Goal: Information Seeking & Learning: Learn about a topic

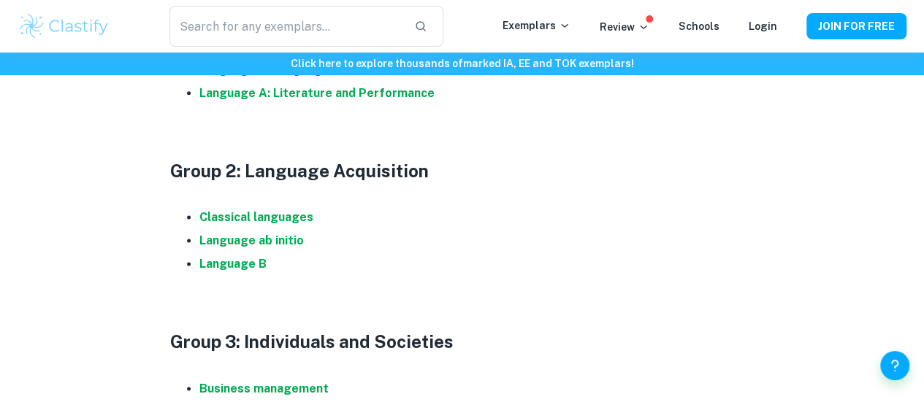
scroll to position [935, 0]
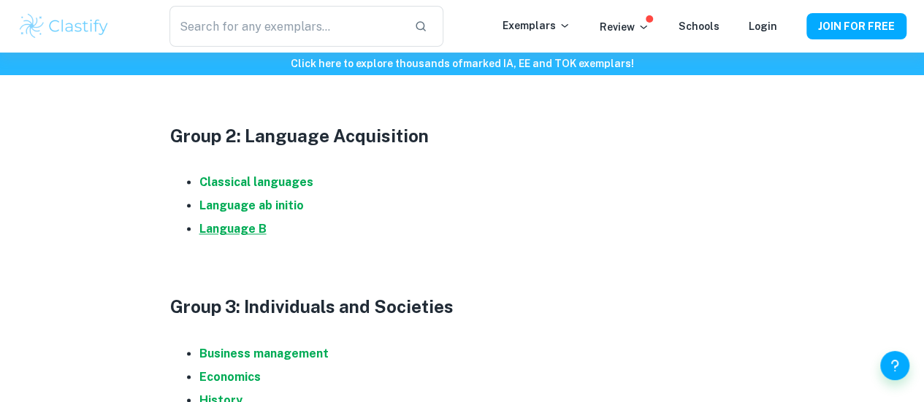
click at [233, 236] on strong "Language B" at bounding box center [232, 229] width 67 height 14
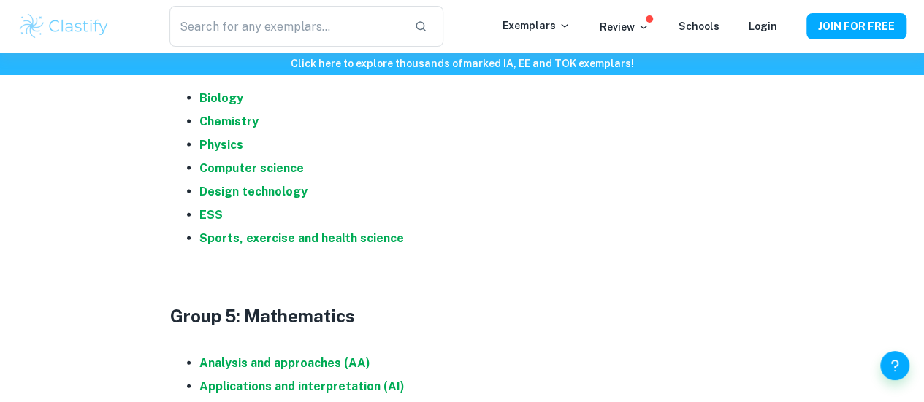
scroll to position [1528, 0]
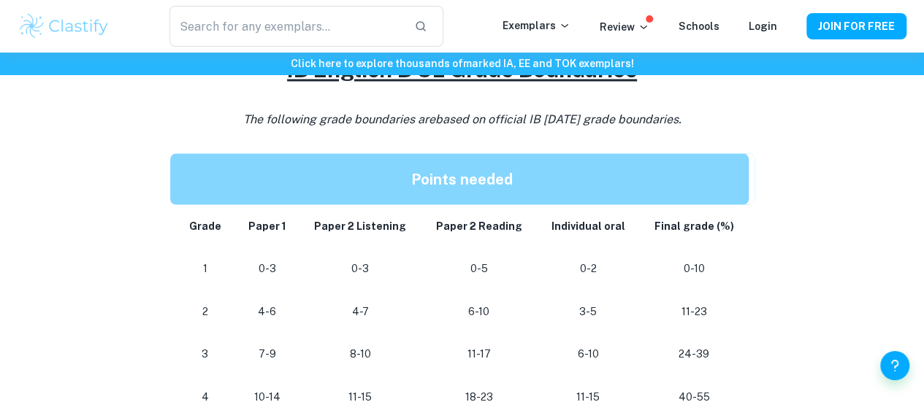
scroll to position [1227, 0]
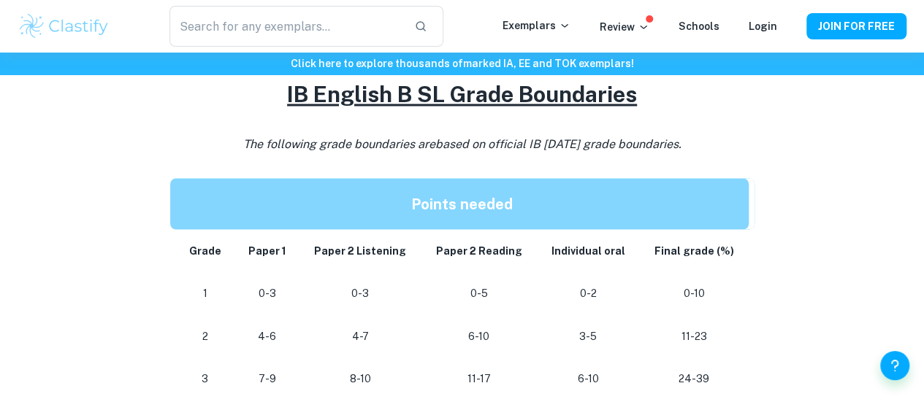
click at [480, 151] on span "based on official IB [DATE] grade boundaries." at bounding box center [558, 144] width 246 height 14
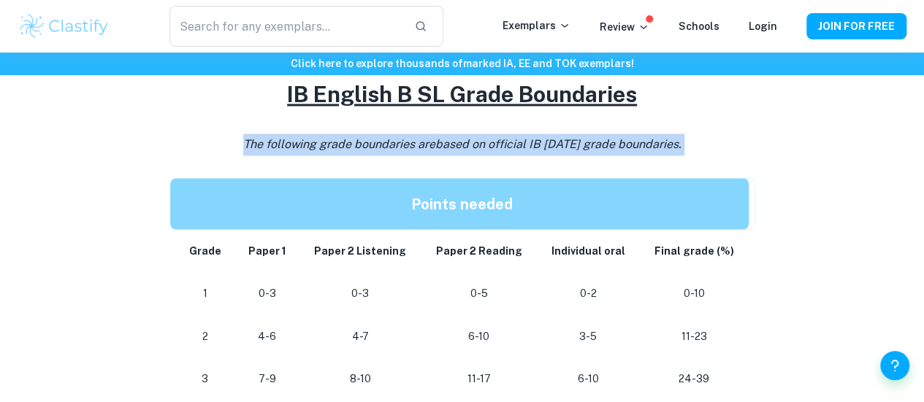
click at [480, 151] on span "based on official IB [DATE] grade boundaries." at bounding box center [558, 144] width 246 height 14
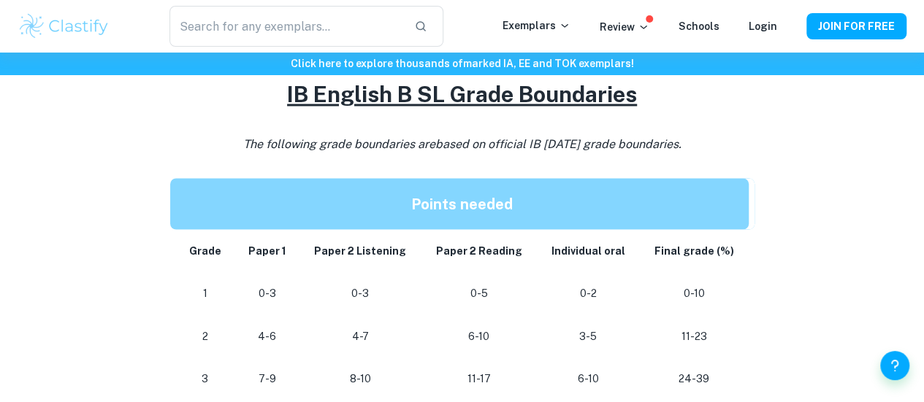
click at [367, 269] on td "Paper 2 Listening" at bounding box center [360, 250] width 122 height 43
click at [388, 269] on td "Paper 2 Listening" at bounding box center [360, 250] width 122 height 43
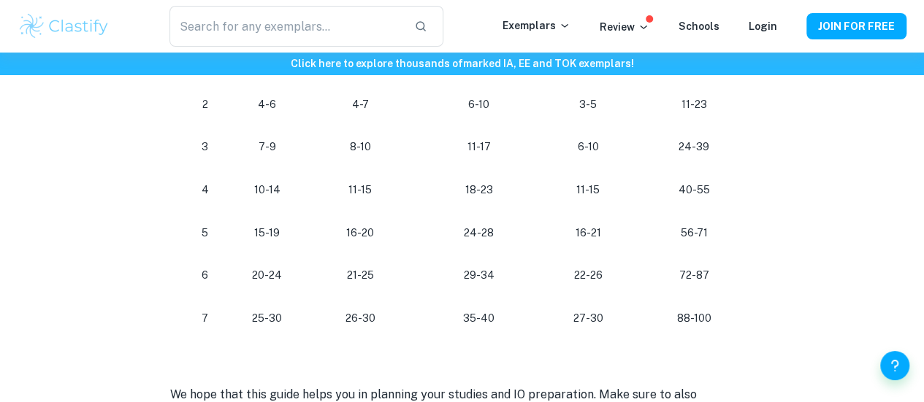
scroll to position [1453, 0]
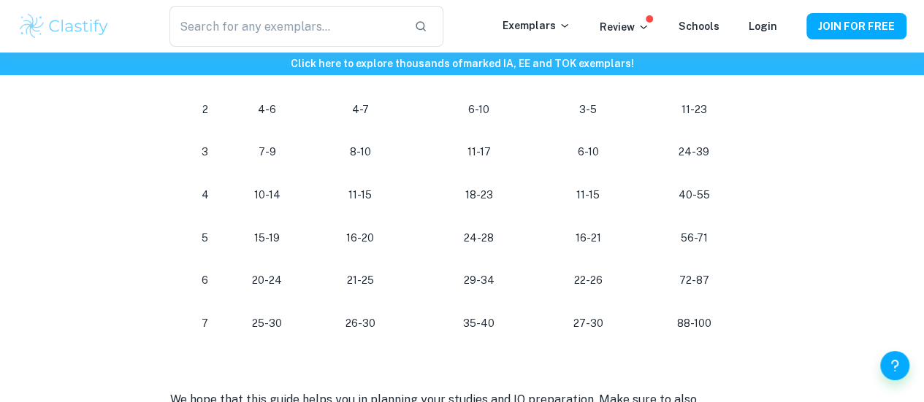
click at [705, 302] on td "72-87" at bounding box center [696, 280] width 115 height 43
click at [690, 284] on p "72-87" at bounding box center [693, 281] width 85 height 20
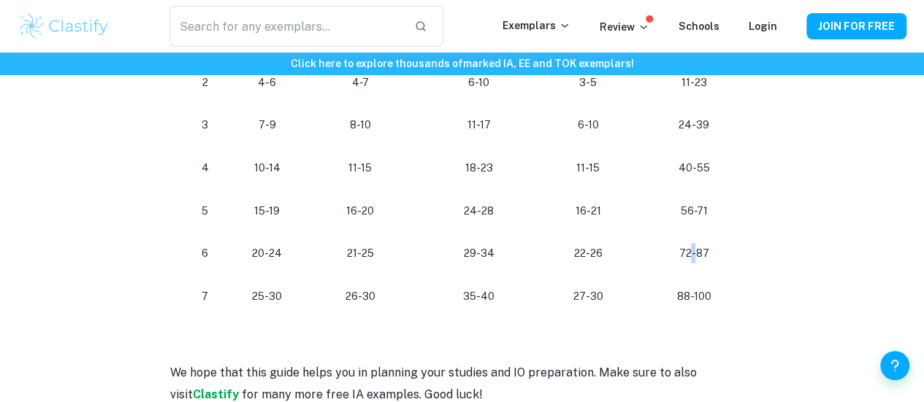
scroll to position [1481, 0]
click at [690, 284] on td "88-100" at bounding box center [696, 296] width 115 height 43
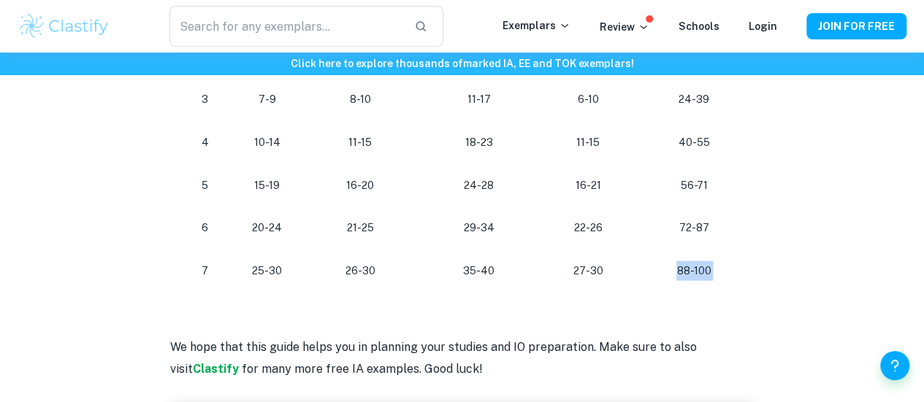
click at [690, 281] on p "88-100" at bounding box center [693, 271] width 85 height 20
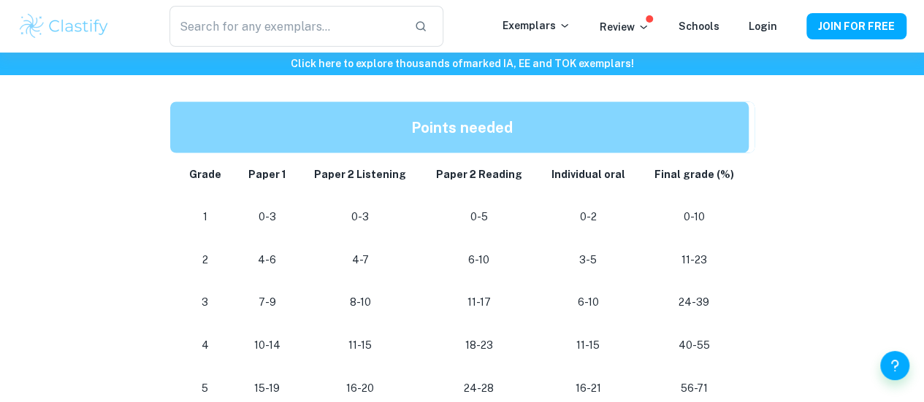
scroll to position [1300, 0]
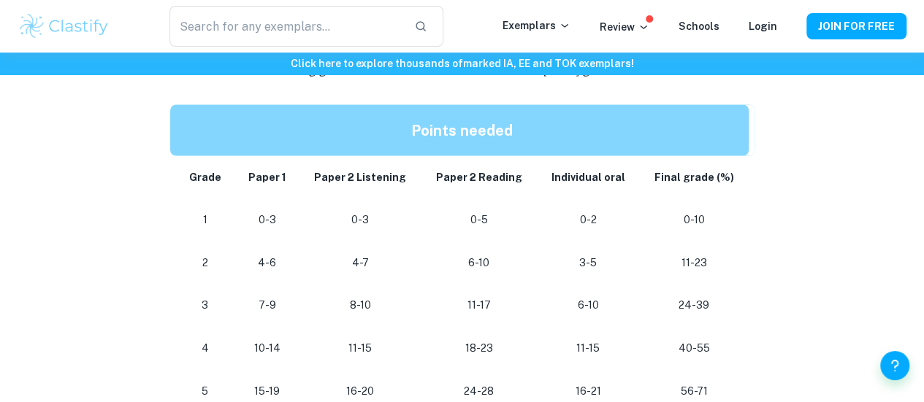
click at [571, 193] on td "Individual oral" at bounding box center [588, 177] width 102 height 43
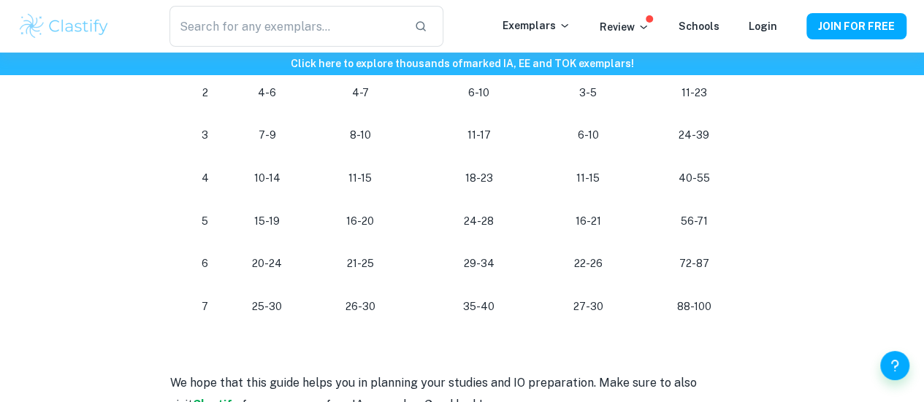
scroll to position [1517, 0]
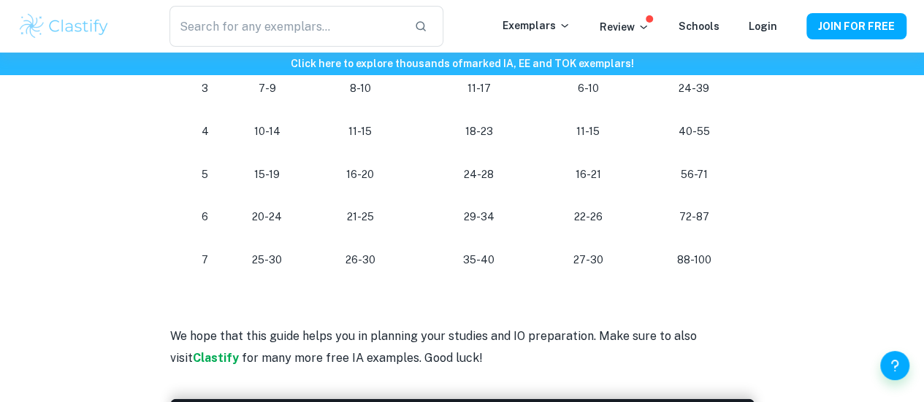
click at [590, 278] on td "27-30" at bounding box center [588, 260] width 102 height 43
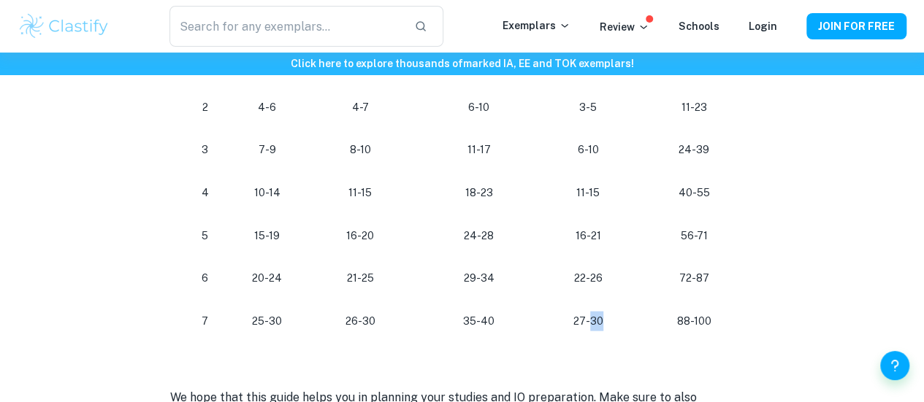
scroll to position [1455, 0]
click at [590, 278] on p "22-26" at bounding box center [587, 279] width 79 height 20
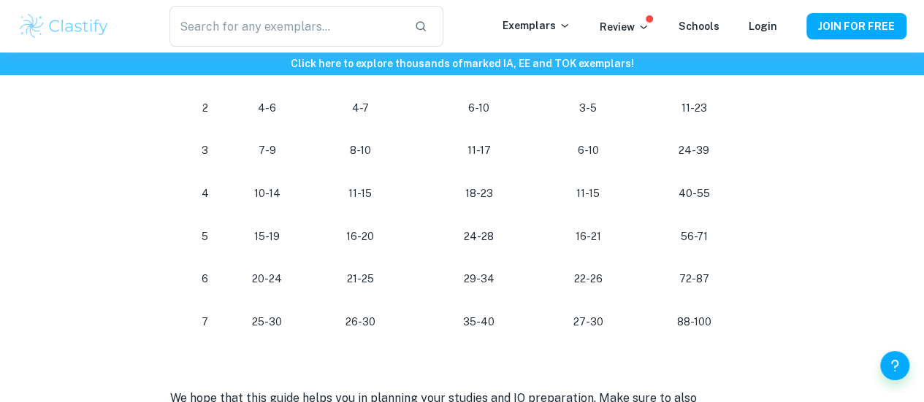
click at [590, 278] on p "22-26" at bounding box center [587, 279] width 79 height 20
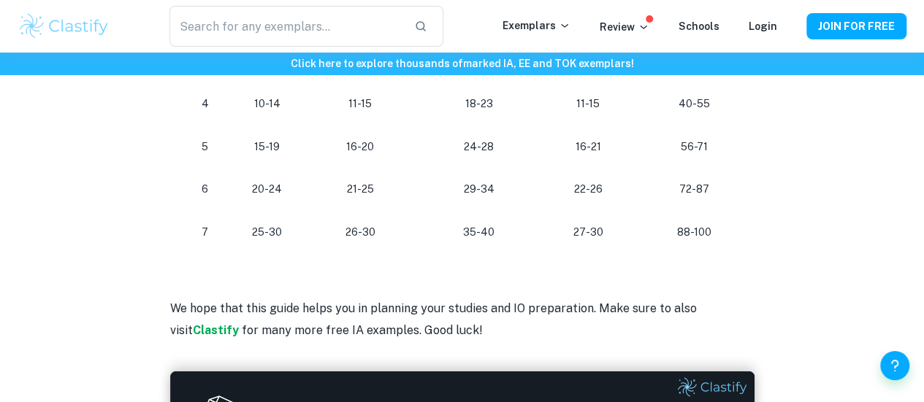
scroll to position [1545, 0]
click at [589, 242] on p "27-30" at bounding box center [587, 232] width 79 height 20
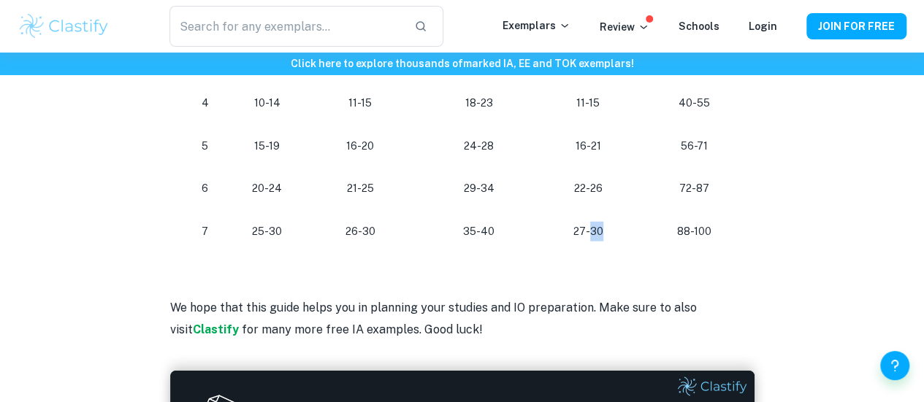
click at [589, 242] on p "27-30" at bounding box center [587, 232] width 79 height 20
click at [575, 225] on td "27-30" at bounding box center [588, 231] width 102 height 43
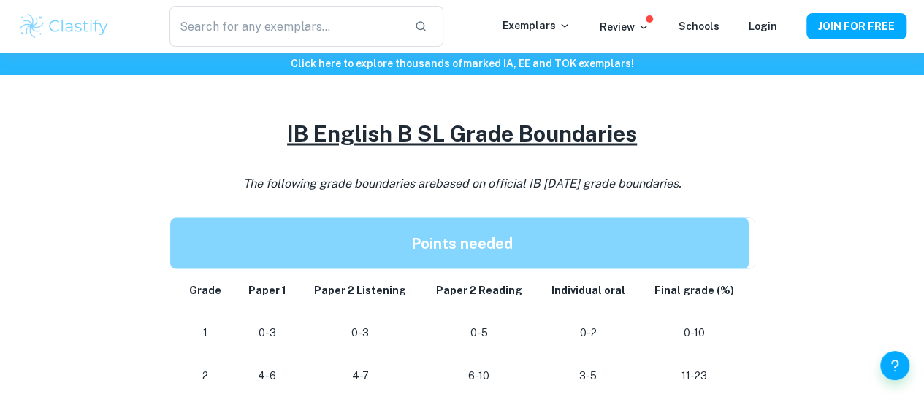
scroll to position [1175, 0]
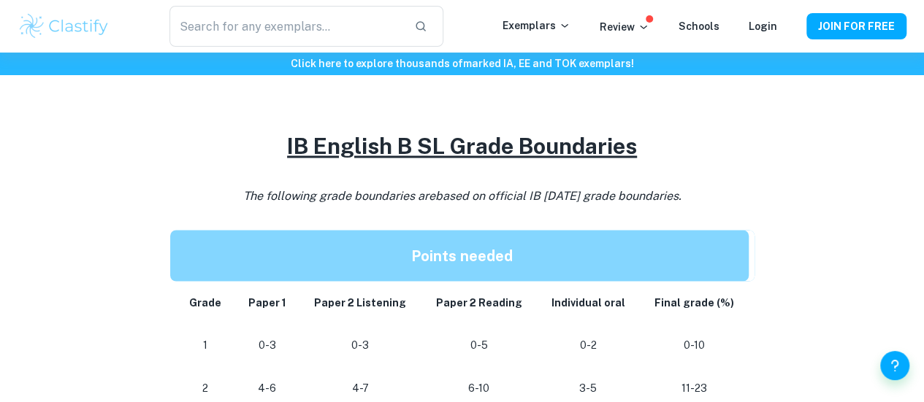
click at [428, 207] on p "The following grade boundaries are based on official IB [DATE] grade boundaries." at bounding box center [462, 196] width 584 height 22
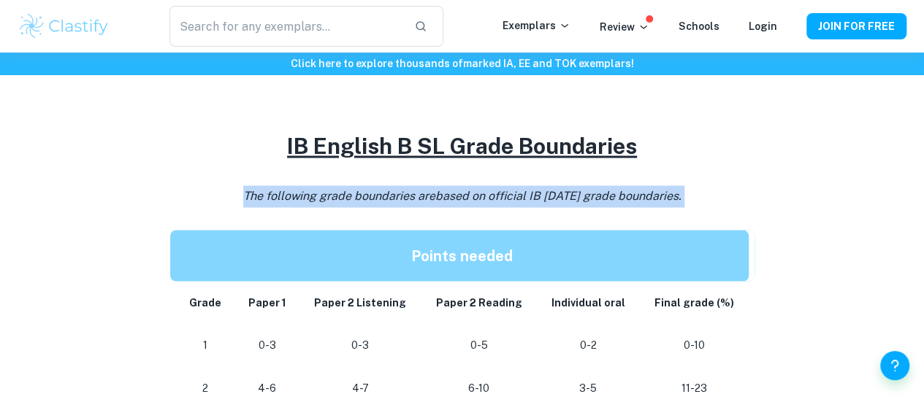
click at [428, 207] on p "The following grade boundaries are based on official IB [DATE] grade boundaries." at bounding box center [462, 196] width 584 height 22
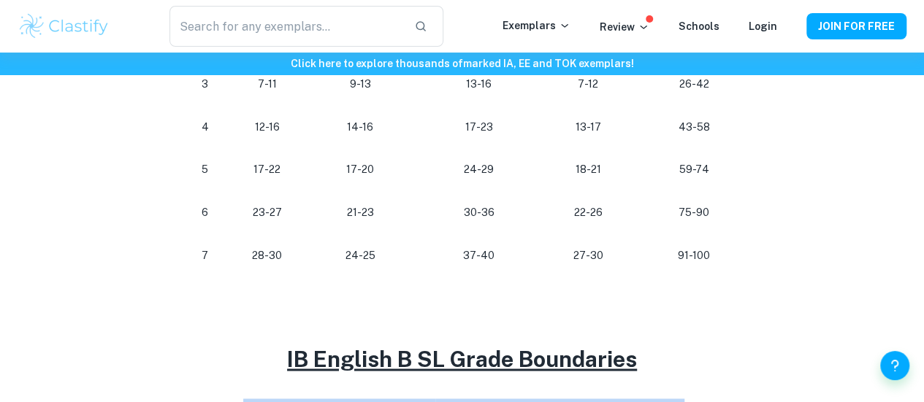
scroll to position [1063, 0]
